Goal: Check status: Check status

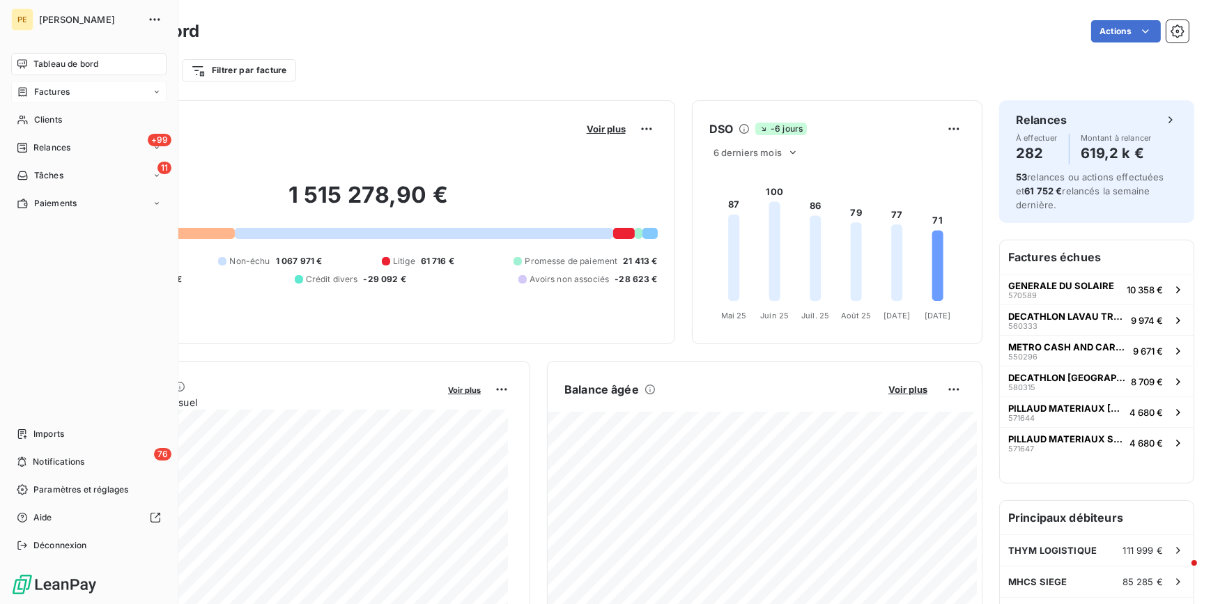
click at [55, 95] on span "Factures" at bounding box center [52, 92] width 36 height 13
click at [54, 197] on span "Clients" at bounding box center [48, 203] width 28 height 13
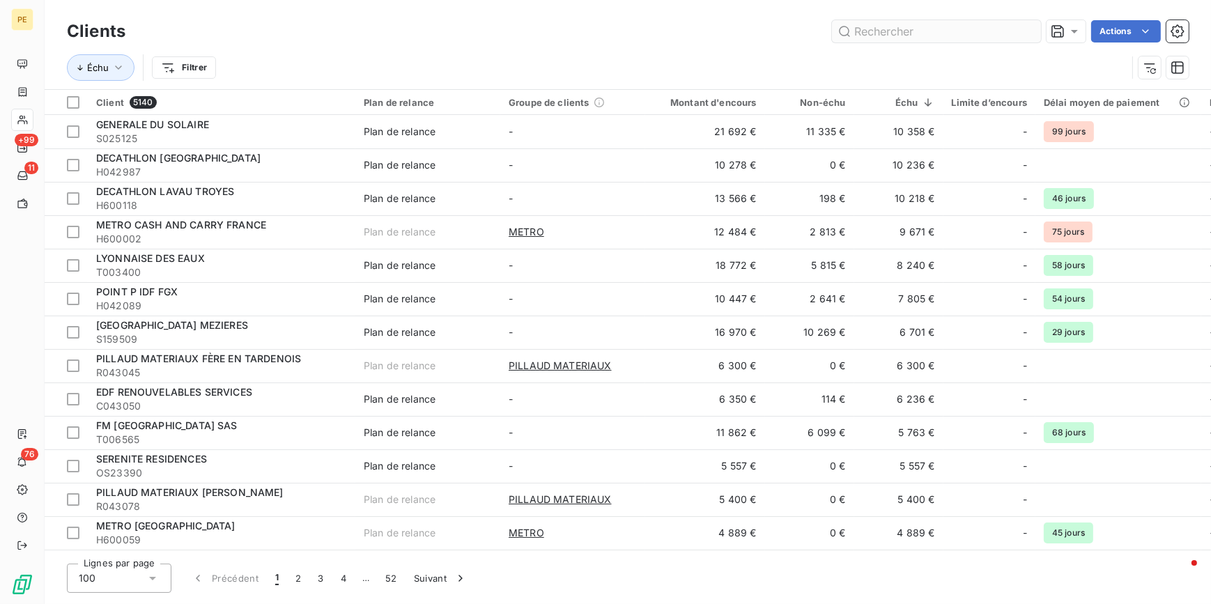
click at [873, 36] on input "text" at bounding box center [936, 31] width 209 height 22
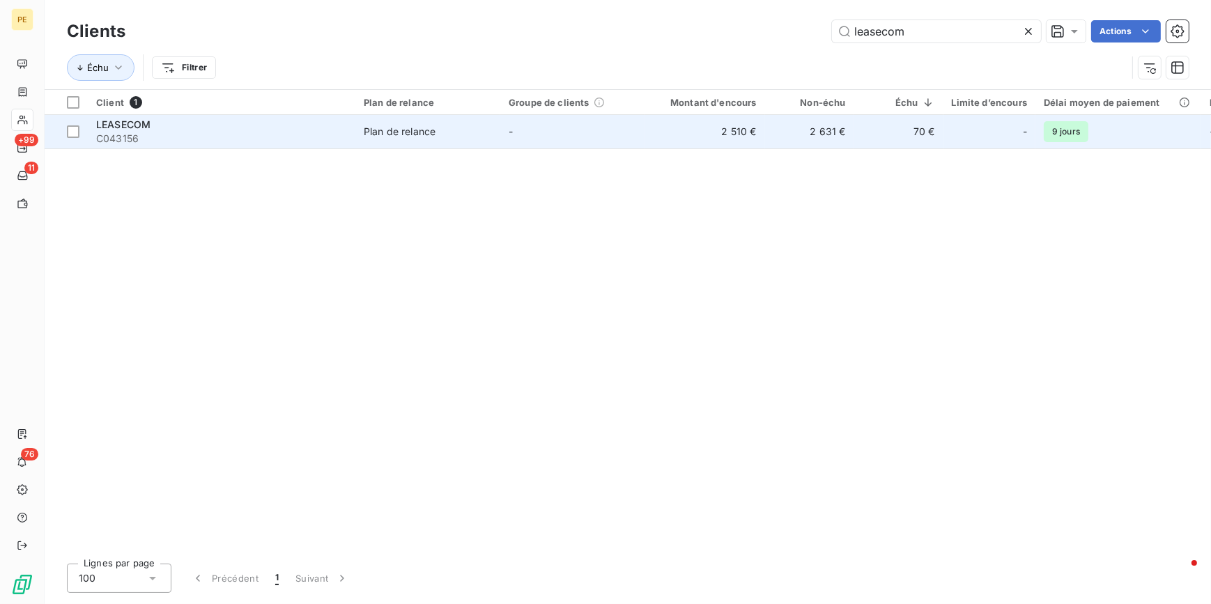
type input "leasecom"
click at [191, 142] on span "C043156" at bounding box center [221, 139] width 251 height 14
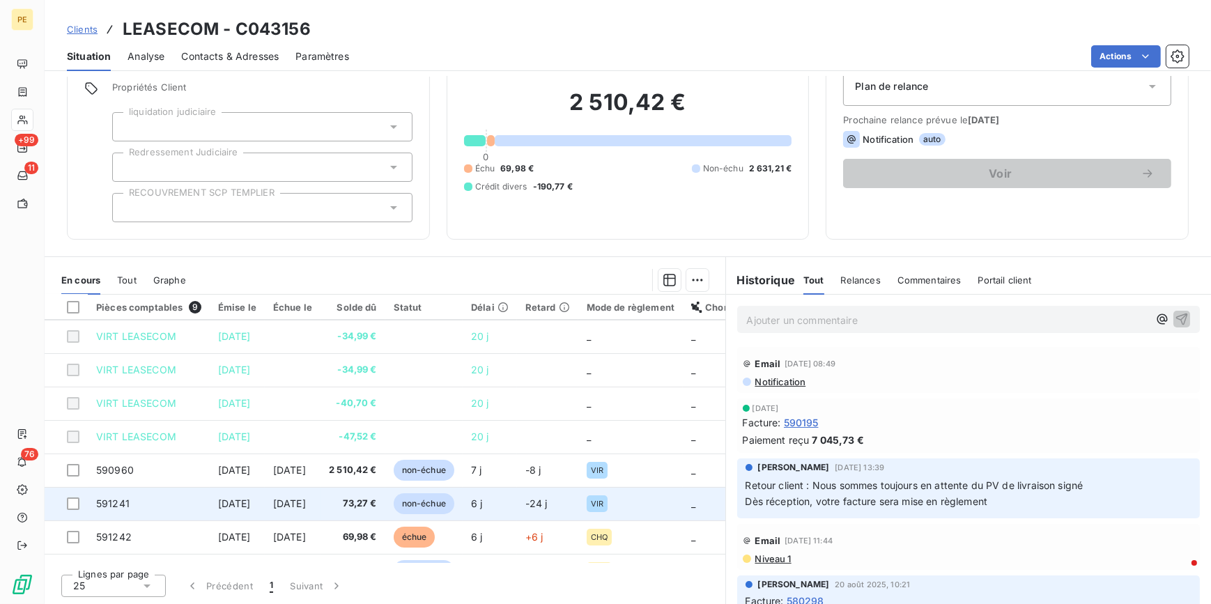
scroll to position [63, 0]
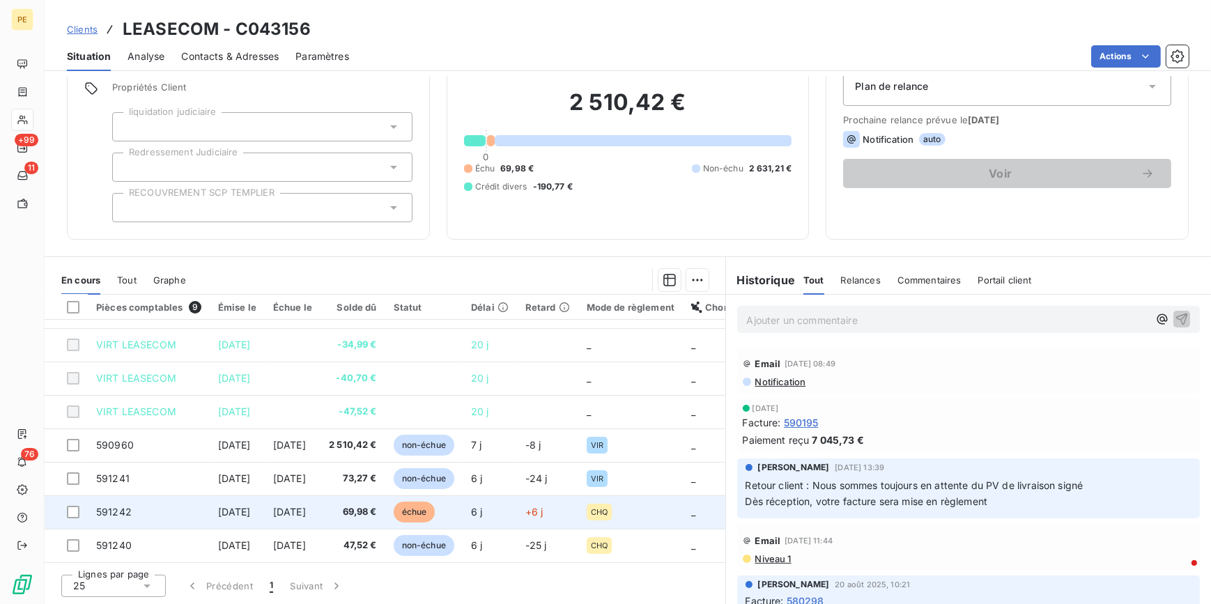
click at [251, 511] on span "[DATE]" at bounding box center [234, 512] width 33 height 12
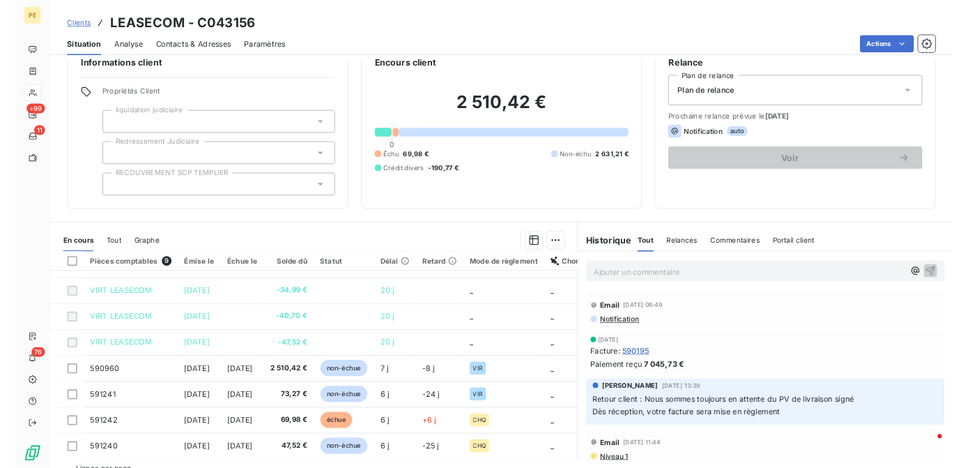
scroll to position [61, 0]
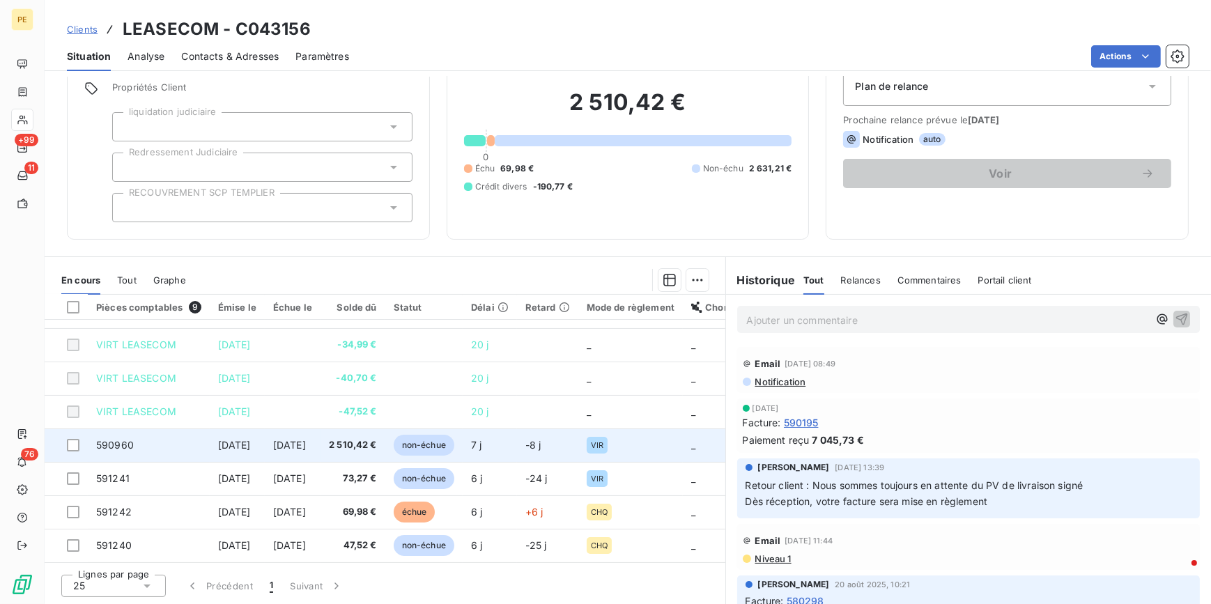
click at [321, 447] on td "[DATE]" at bounding box center [293, 445] width 56 height 33
